Goal: Task Accomplishment & Management: Complete application form

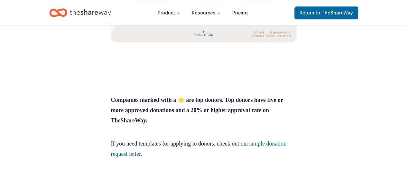
scroll to position [292, 0]
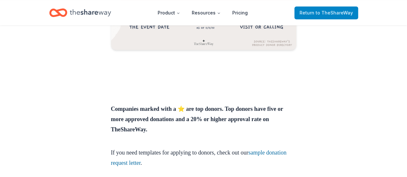
click at [342, 14] on span "to TheShareWay" at bounding box center [334, 12] width 37 height 5
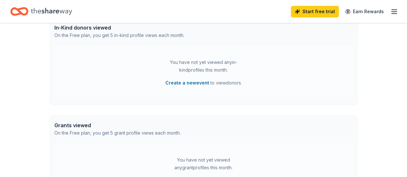
scroll to position [177, 0]
click at [362, 81] on div "👋 Hi Evelyn In-Kind Create new event You don't have an active event. Create a n…" at bounding box center [204, 34] width 330 height 376
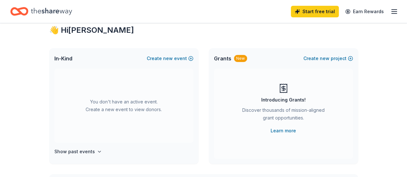
scroll to position [0, 0]
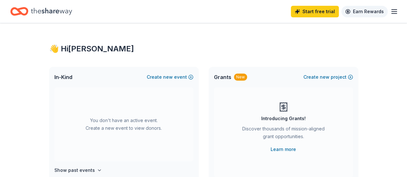
click at [380, 15] on link "Earn Rewards" at bounding box center [365, 12] width 46 height 12
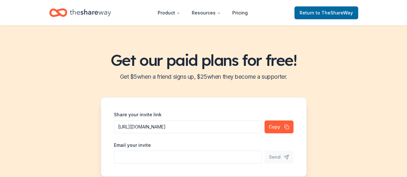
click at [94, 13] on icon "Home" at bounding box center [90, 12] width 41 height 13
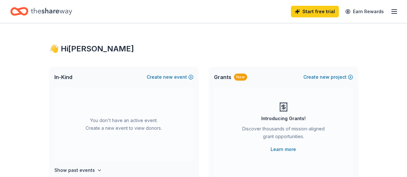
click at [391, 8] on icon "button" at bounding box center [395, 12] width 8 height 8
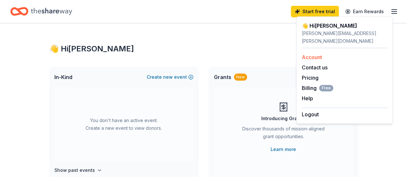
click at [312, 54] on link "Account" at bounding box center [312, 57] width 20 height 6
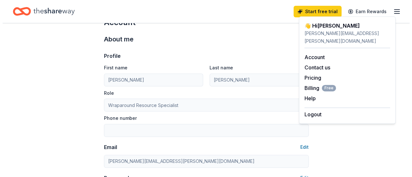
scroll to position [34, 0]
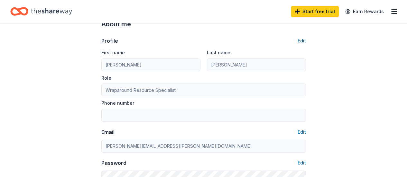
click at [305, 41] on button "Edit" at bounding box center [302, 41] width 8 height 8
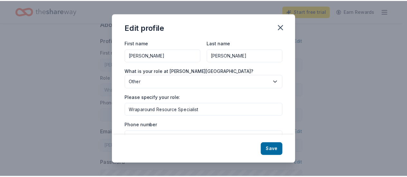
scroll to position [18, 0]
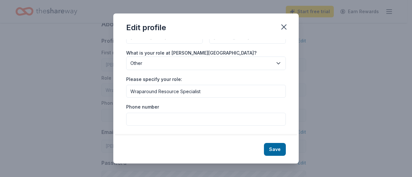
click at [200, 120] on input "Phone number" at bounding box center [206, 119] width 160 height 13
type input "7137263634"
click at [276, 146] on button "Save" at bounding box center [275, 149] width 22 height 13
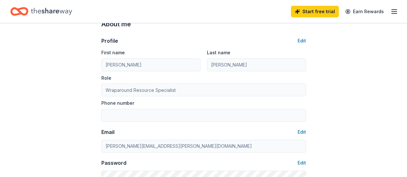
type input "7137263634"
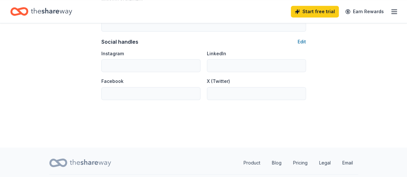
scroll to position [465, 0]
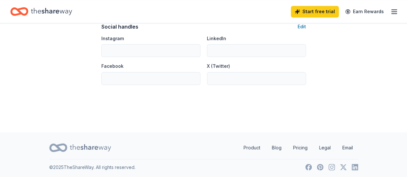
click at [392, 14] on line "button" at bounding box center [394, 14] width 5 height 0
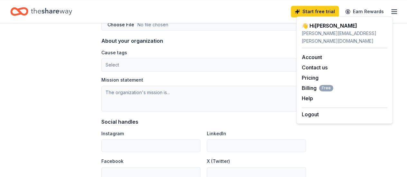
scroll to position [366, 0]
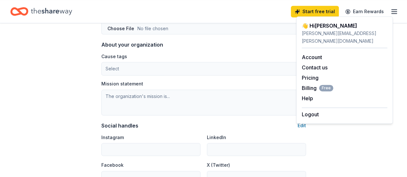
click at [28, 12] on icon "Home" at bounding box center [19, 11] width 18 height 15
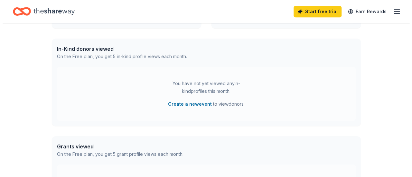
scroll to position [154, 0]
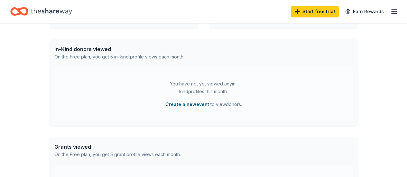
click at [188, 104] on button "Create a new event" at bounding box center [187, 105] width 44 height 8
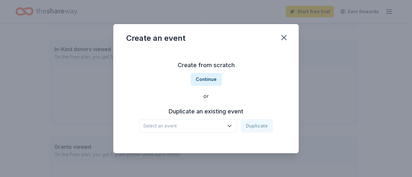
click at [233, 127] on icon "button" at bounding box center [229, 126] width 6 height 6
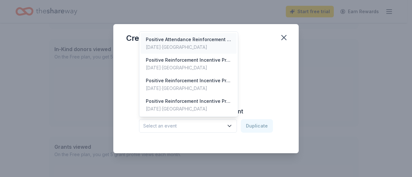
click at [227, 35] on div "Positive Attendance Reinforcement Incentive Program 24-25 May 26, 2025 · TX" at bounding box center [189, 43] width 96 height 21
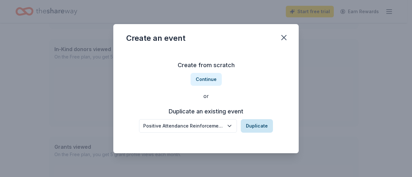
click at [258, 129] on button "Duplicate" at bounding box center [257, 126] width 32 height 14
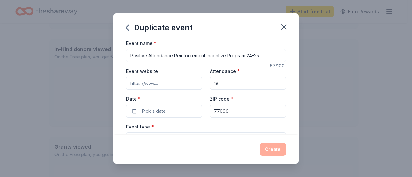
click at [241, 85] on input "18" at bounding box center [248, 83] width 76 height 13
type input "1"
type input "20"
click at [270, 57] on input "Positive Attendance Reinforcement Incentive Program 24-25" at bounding box center [206, 55] width 160 height 13
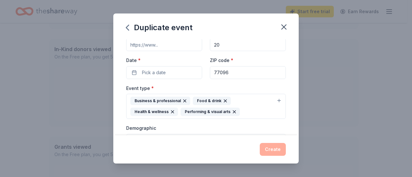
scroll to position [40, 0]
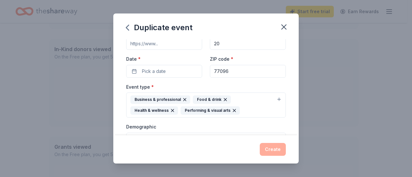
type input "Positive Attendance Reinforcement Incentive Program 25-26"
click at [177, 75] on button "Pick a date" at bounding box center [164, 71] width 76 height 13
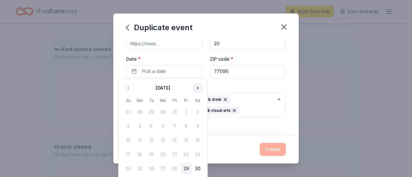
click at [201, 87] on button "Go to next month" at bounding box center [197, 88] width 9 height 9
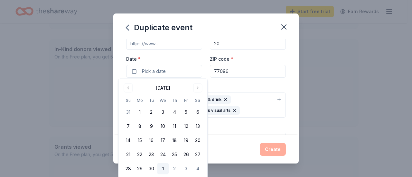
click at [165, 170] on button "1" at bounding box center [163, 169] width 12 height 12
click at [288, 78] on div "Event name * Positive Attendance Reinforcement Incentive Program 25-26 57 /100 …" at bounding box center [205, 87] width 185 height 96
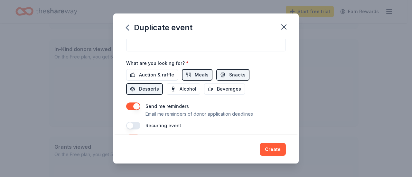
scroll to position [221, 0]
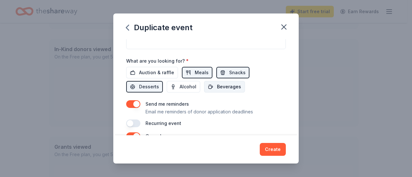
click at [227, 85] on span "Beverages" at bounding box center [229, 87] width 24 height 8
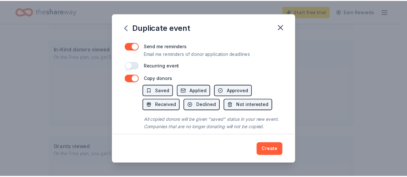
scroll to position [285, 0]
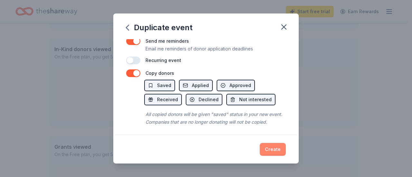
click at [276, 153] on button "Create" at bounding box center [273, 149] width 26 height 13
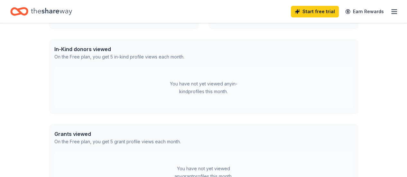
scroll to position [105, 0]
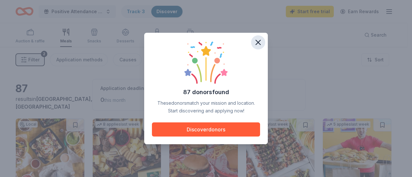
click at [256, 47] on button "button" at bounding box center [258, 42] width 14 height 14
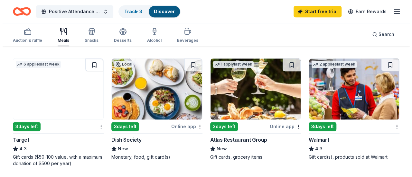
scroll to position [309, 0]
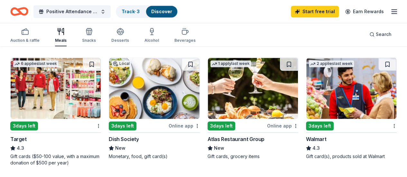
click at [93, 13] on span "Positive Attendance Reinforcement Incentive Program 25-26" at bounding box center [72, 12] width 52 height 8
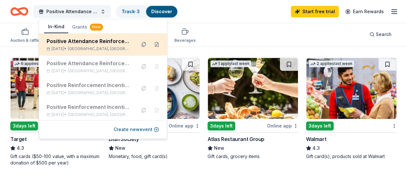
click at [87, 46] on span "[GEOGRAPHIC_DATA], [GEOGRAPHIC_DATA]" at bounding box center [99, 48] width 63 height 5
click at [87, 47] on span "[GEOGRAPHIC_DATA], [GEOGRAPHIC_DATA]" at bounding box center [99, 48] width 63 height 5
click at [139, 44] on button at bounding box center [144, 44] width 10 height 10
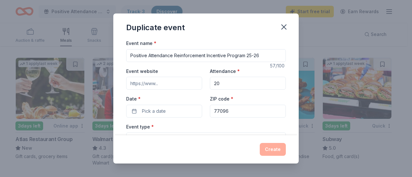
drag, startPoint x: 263, startPoint y: 57, endPoint x: 131, endPoint y: 63, distance: 132.5
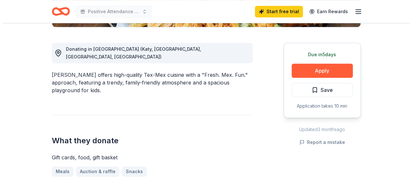
scroll to position [169, 0]
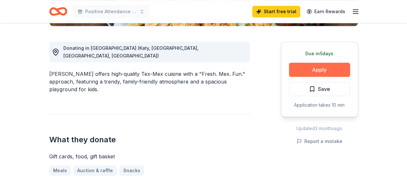
click at [328, 69] on button "Apply" at bounding box center [319, 70] width 61 height 14
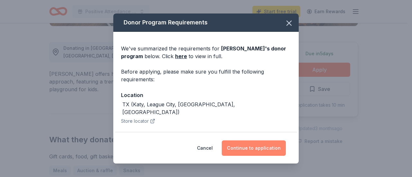
click at [267, 150] on button "Continue to application" at bounding box center [254, 148] width 64 height 15
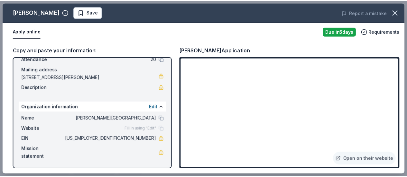
scroll to position [0, 0]
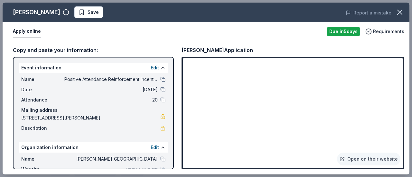
click at [244, 48] on div "[PERSON_NAME] Application" at bounding box center [217, 50] width 71 height 8
click at [401, 12] on icon "button" at bounding box center [399, 12] width 9 height 9
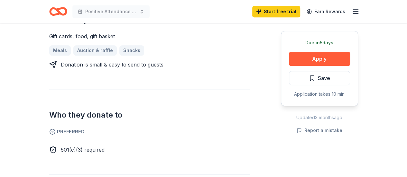
scroll to position [32, 0]
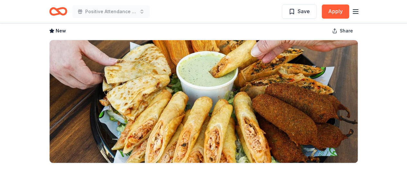
click at [54, 7] on icon "Home" at bounding box center [58, 11] width 18 height 15
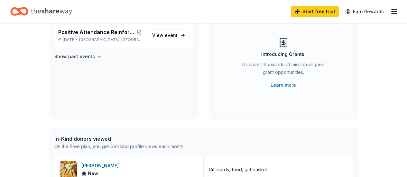
scroll to position [32, 0]
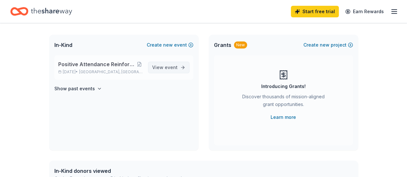
click at [174, 65] on span "event" at bounding box center [171, 67] width 13 height 5
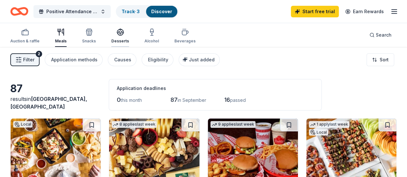
click at [129, 38] on div "Desserts" at bounding box center [120, 35] width 18 height 15
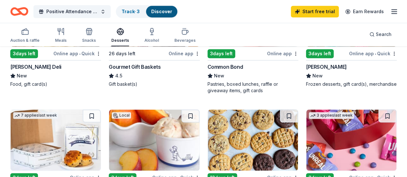
scroll to position [225, 0]
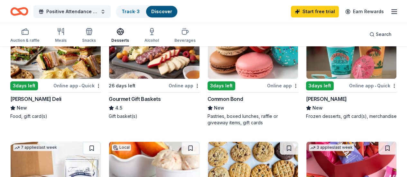
click at [208, 88] on div "3 days left" at bounding box center [222, 85] width 28 height 9
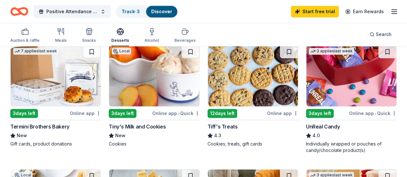
click at [208, 114] on div "12 days left" at bounding box center [223, 113] width 30 height 9
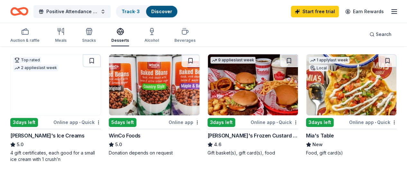
scroll to position [0, 0]
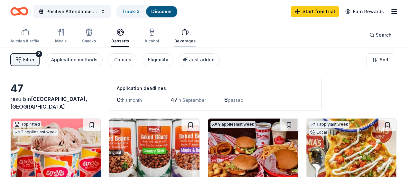
click at [190, 36] on div "Beverages" at bounding box center [184, 35] width 21 height 15
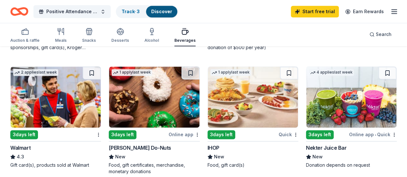
scroll to position [451, 0]
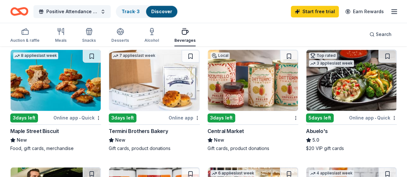
scroll to position [0, 0]
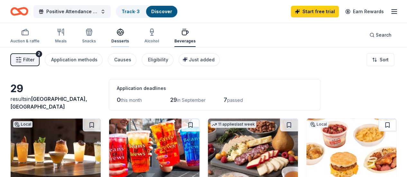
click at [122, 34] on icon "button" at bounding box center [121, 34] width 6 height 2
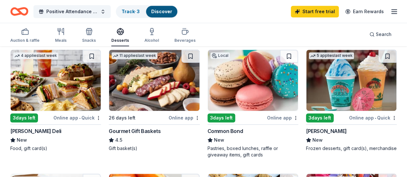
scroll to position [225, 0]
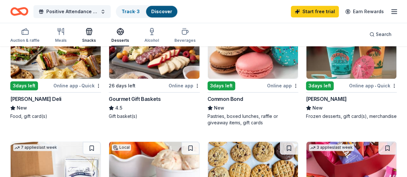
click at [91, 34] on icon "button" at bounding box center [89, 32] width 6 height 5
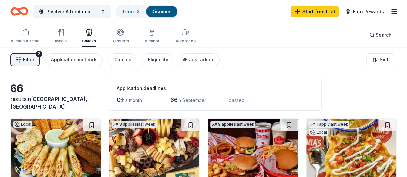
scroll to position [32, 0]
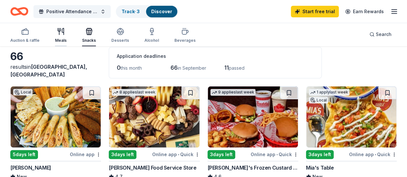
click at [65, 33] on icon "button" at bounding box center [61, 32] width 8 height 8
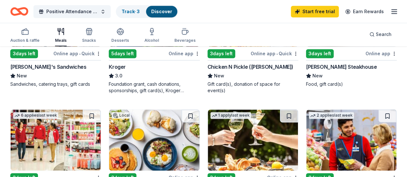
scroll to position [290, 0]
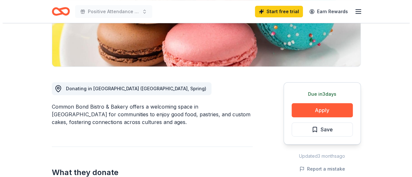
scroll to position [161, 0]
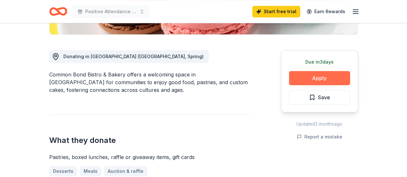
click at [325, 78] on button "Apply" at bounding box center [319, 78] width 61 height 14
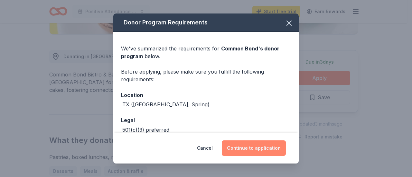
click at [253, 152] on button "Continue to application" at bounding box center [254, 148] width 64 height 15
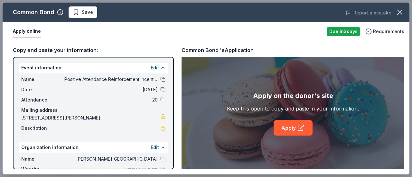
scroll to position [41, 0]
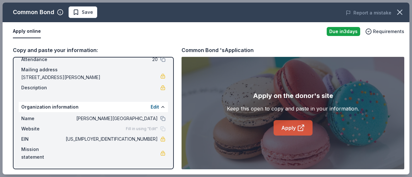
click at [288, 120] on div "Apply on the donor's site Keep this open to copy and paste in your information.…" at bounding box center [293, 113] width 132 height 45
click at [288, 127] on link "Apply" at bounding box center [293, 127] width 39 height 15
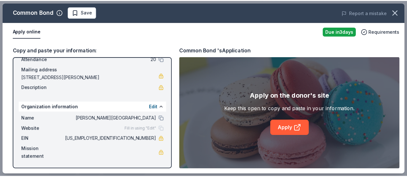
scroll to position [0, 0]
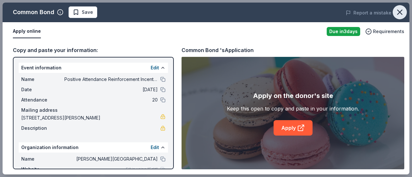
click at [398, 10] on icon "button" at bounding box center [399, 12] width 9 height 9
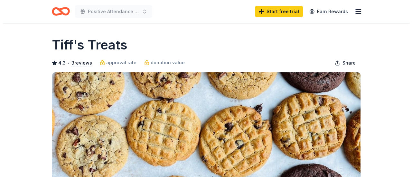
scroll to position [161, 0]
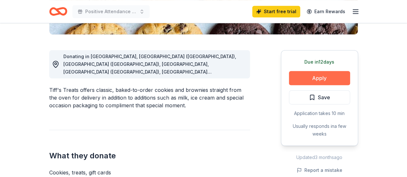
click at [322, 78] on button "Apply" at bounding box center [319, 78] width 61 height 14
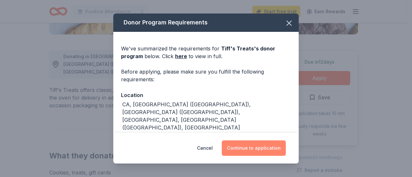
click at [271, 151] on button "Continue to application" at bounding box center [254, 148] width 64 height 15
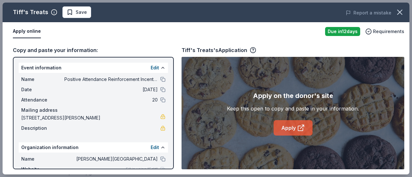
click at [286, 124] on link "Apply" at bounding box center [293, 127] width 39 height 15
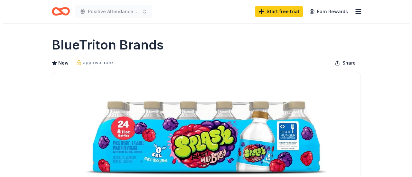
scroll to position [97, 0]
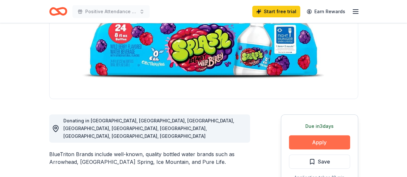
click at [310, 141] on button "Apply" at bounding box center [319, 143] width 61 height 14
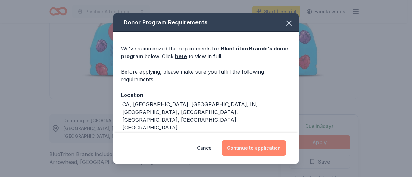
click at [269, 147] on button "Continue to application" at bounding box center [254, 148] width 64 height 15
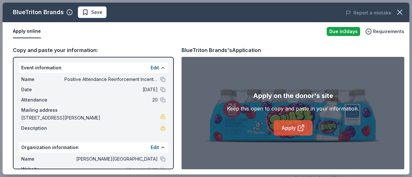
click at [295, 131] on link "Apply" at bounding box center [293, 127] width 39 height 15
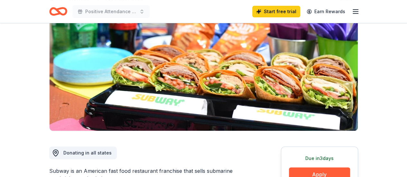
scroll to position [97, 0]
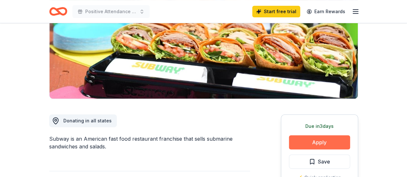
click at [340, 142] on button "Apply" at bounding box center [319, 143] width 61 height 14
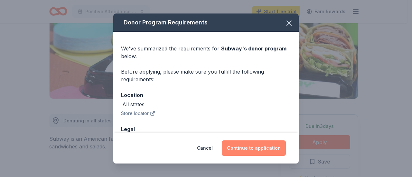
click at [246, 148] on button "Continue to application" at bounding box center [254, 148] width 64 height 15
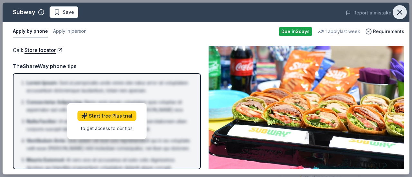
click at [400, 8] on icon "button" at bounding box center [399, 12] width 9 height 9
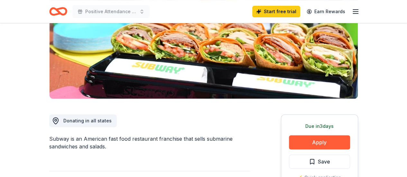
scroll to position [0, 0]
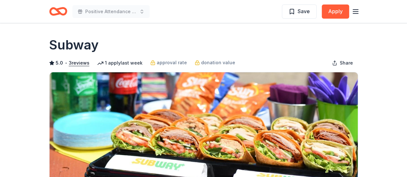
click at [61, 12] on icon "Home" at bounding box center [58, 11] width 18 height 15
